Goal: Transaction & Acquisition: Purchase product/service

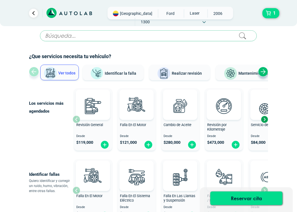
scroll to position [2, 0]
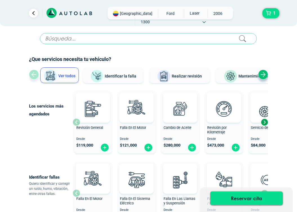
click at [264, 122] on div "Next slide" at bounding box center [264, 122] width 8 height 8
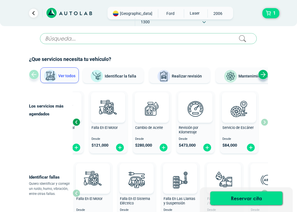
click at [264, 122] on div "Revisión General Desde $ 119,000 Falla En El Motor Desde $ 121,000 Cambio de Ac…" at bounding box center [170, 122] width 195 height 67
click at [145, 138] on span "Desde" at bounding box center [151, 140] width 33 height 4
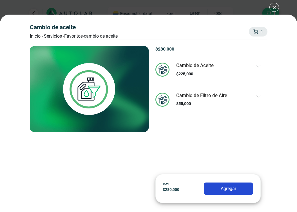
click at [259, 68] on icon at bounding box center [258, 66] width 5 height 5
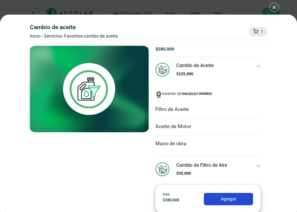
click at [258, 68] on icon at bounding box center [258, 66] width 5 height 5
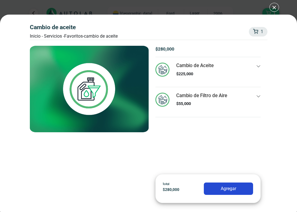
click at [196, 101] on p "$ 55,000" at bounding box center [201, 104] width 51 height 6
click at [178, 72] on p "$ 225,000" at bounding box center [194, 74] width 37 height 6
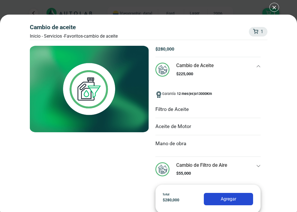
click at [162, 68] on img at bounding box center [162, 70] width 14 height 14
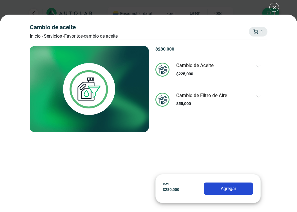
click at [268, 10] on div "Cambio de Aceite Inicio - Servicios - Favoritos - Cambio de Aceite 1 1 Cambio d…" at bounding box center [148, 106] width 297 height 212
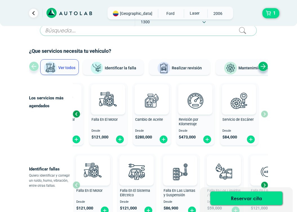
scroll to position [12, 0]
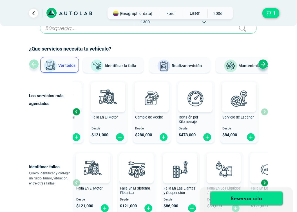
click at [124, 65] on span "Identificar la falla" at bounding box center [121, 65] width 32 height 5
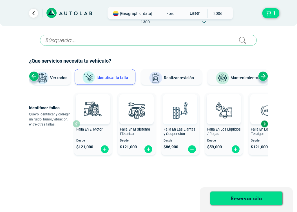
click at [185, 110] on div "× ESTE SERVICIO YA ESTÁ INCLUÍDO Launch demo modal x" at bounding box center [148, 121] width 239 height 172
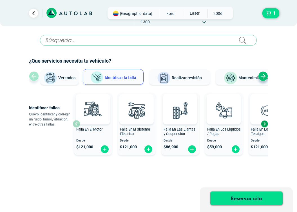
click at [265, 124] on div "Next slide" at bounding box center [264, 124] width 8 height 8
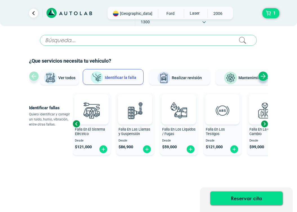
click at [265, 124] on div "Next slide" at bounding box center [264, 124] width 8 height 8
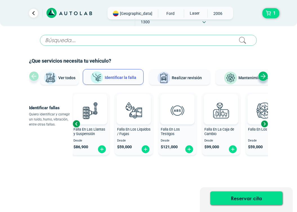
click at [265, 124] on div "Next slide" at bounding box center [264, 124] width 8 height 8
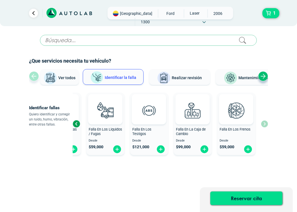
click at [265, 124] on div "Falla En El Motor Desde $ 121,000 Falla En El Sistema Eléctrico Desde $ 121,000…" at bounding box center [170, 124] width 195 height 67
